Goal: Task Accomplishment & Management: Manage account settings

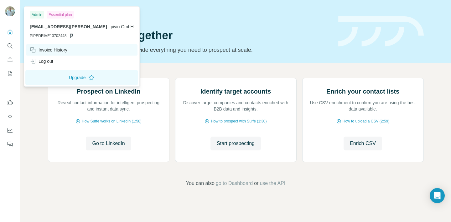
click at [60, 48] on div "Invoice History" at bounding box center [49, 50] width 38 height 6
click at [55, 47] on div "Invoice History" at bounding box center [49, 50] width 38 height 6
click at [59, 50] on div "Invoice History" at bounding box center [49, 50] width 38 height 6
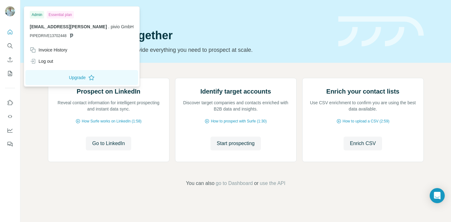
click at [11, 12] on img at bounding box center [10, 11] width 10 height 10
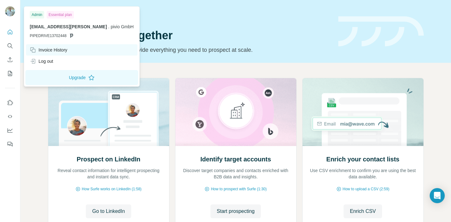
click at [54, 51] on div "Invoice History" at bounding box center [49, 50] width 38 height 6
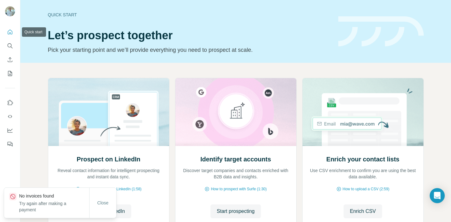
click at [8, 32] on icon "Quick start" at bounding box center [10, 31] width 5 height 5
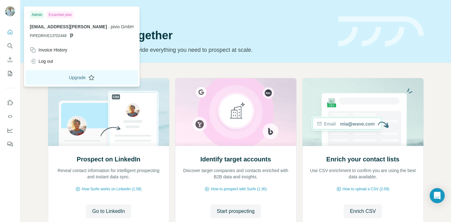
click at [65, 76] on button "Upgrade" at bounding box center [81, 77] width 113 height 15
